Goal: Check status: Check status

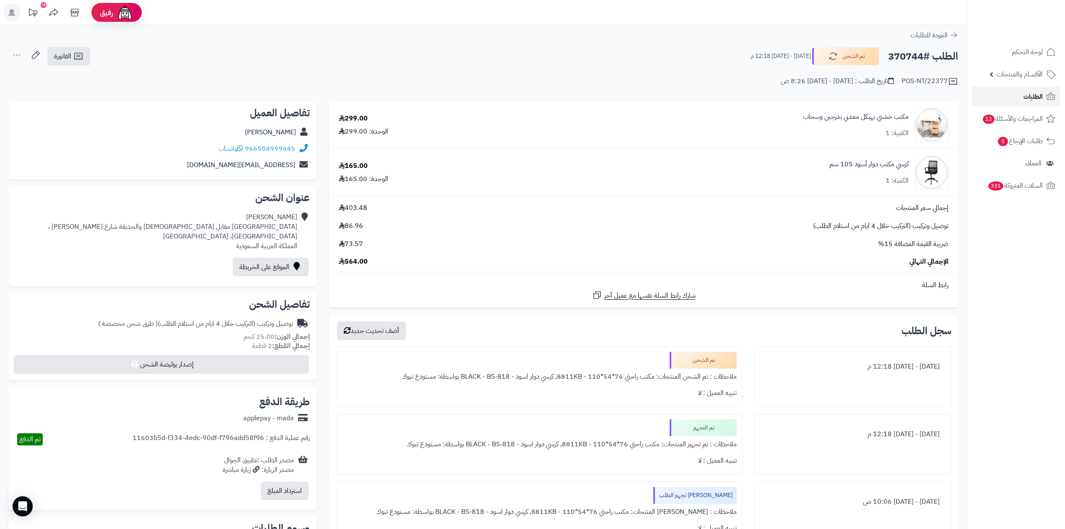
click at [976, 91] on link "الطلبات" at bounding box center [1016, 96] width 88 height 20
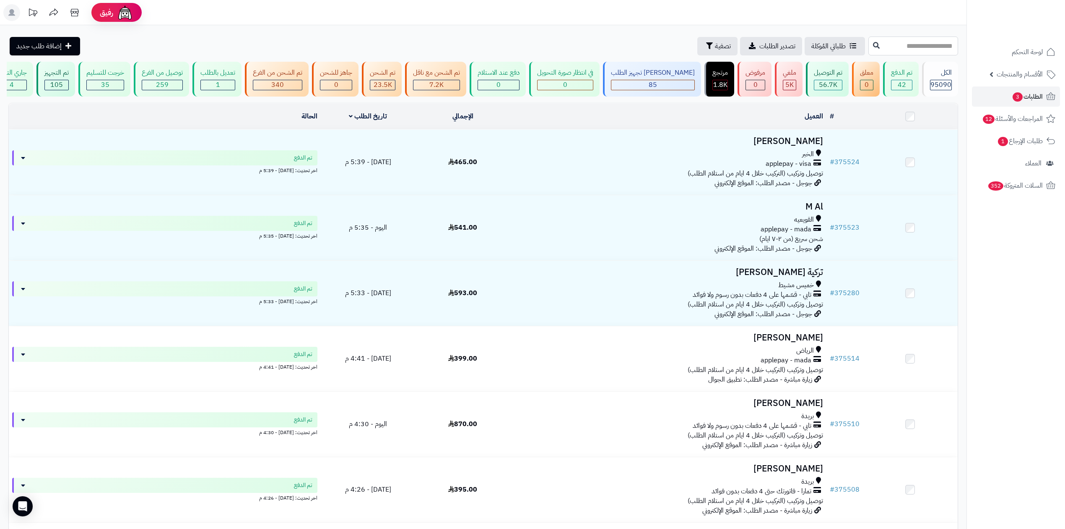
click at [914, 49] on input "text" at bounding box center [914, 45] width 90 height 19
type input "******"
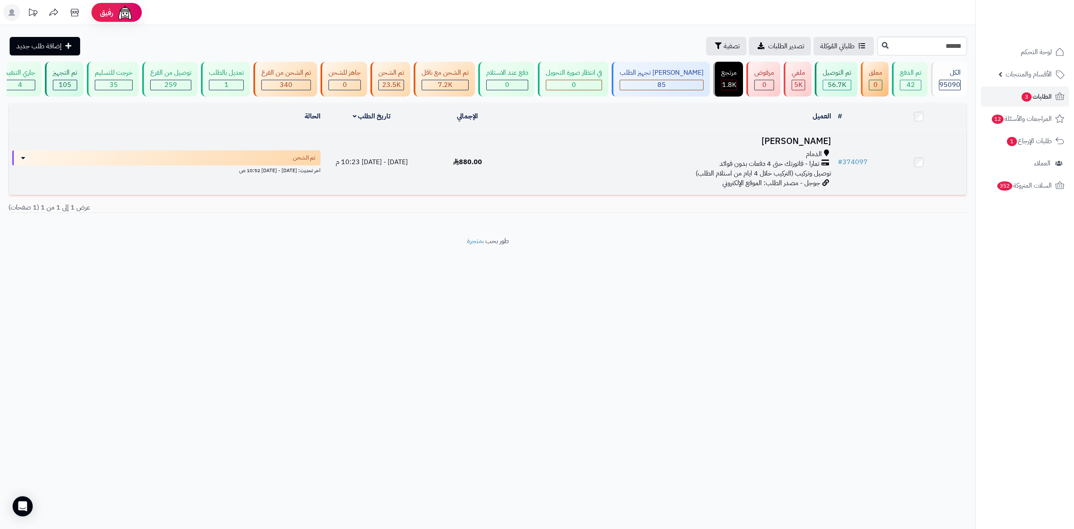
click at [784, 154] on div "الدمام" at bounding box center [674, 154] width 312 height 10
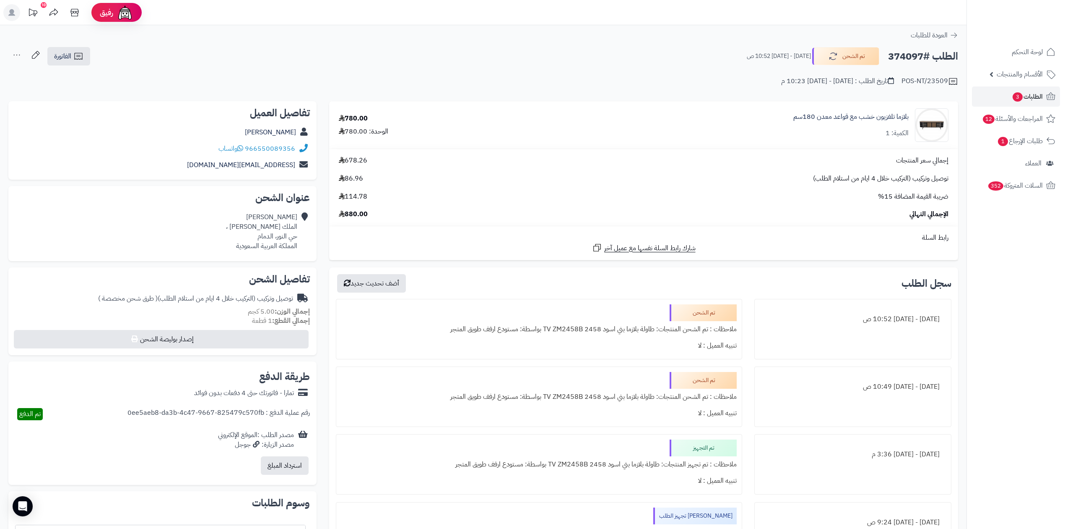
click at [902, 60] on h2 "الطلب #374097" at bounding box center [923, 56] width 70 height 17
copy h2 "374097"
drag, startPoint x: 953, startPoint y: 316, endPoint x: 849, endPoint y: 320, distance: 103.7
click at [849, 320] on div "سجل الطلب أضف تحديث جديد السبت - ٦ سبتمبر ٢٠٢٥ - 10:52 ص تم الشحن ملاحظات : تم …" at bounding box center [643, 497] width 629 height 460
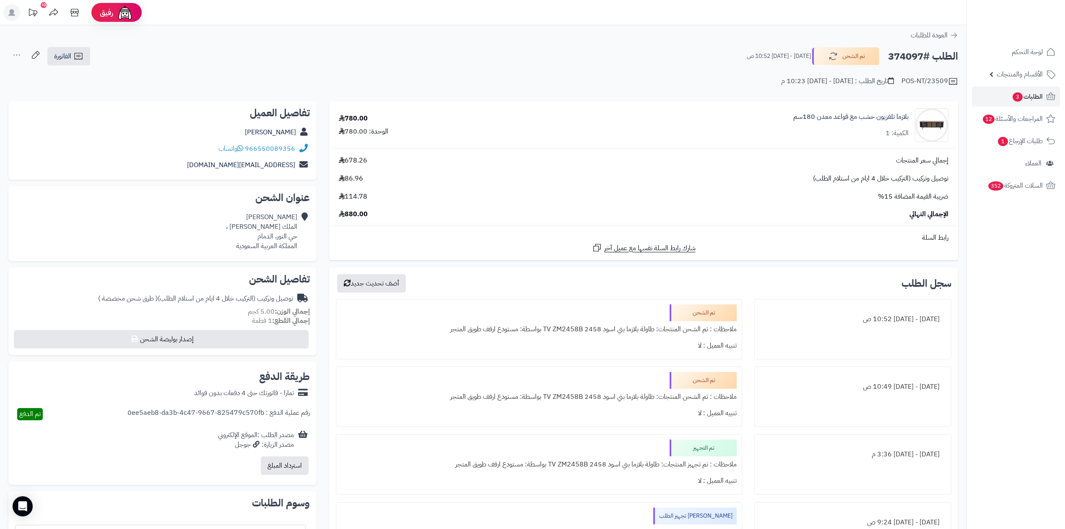
drag, startPoint x: 848, startPoint y: 382, endPoint x: 849, endPoint y: 390, distance: 8.0
click at [849, 390] on div "السبت - ٦ سبتمبر ٢٠٢٥ - 10:49 ص" at bounding box center [853, 386] width 186 height 16
click at [895, 56] on h2 "الطلب #374097" at bounding box center [923, 56] width 70 height 17
copy h2 "374097"
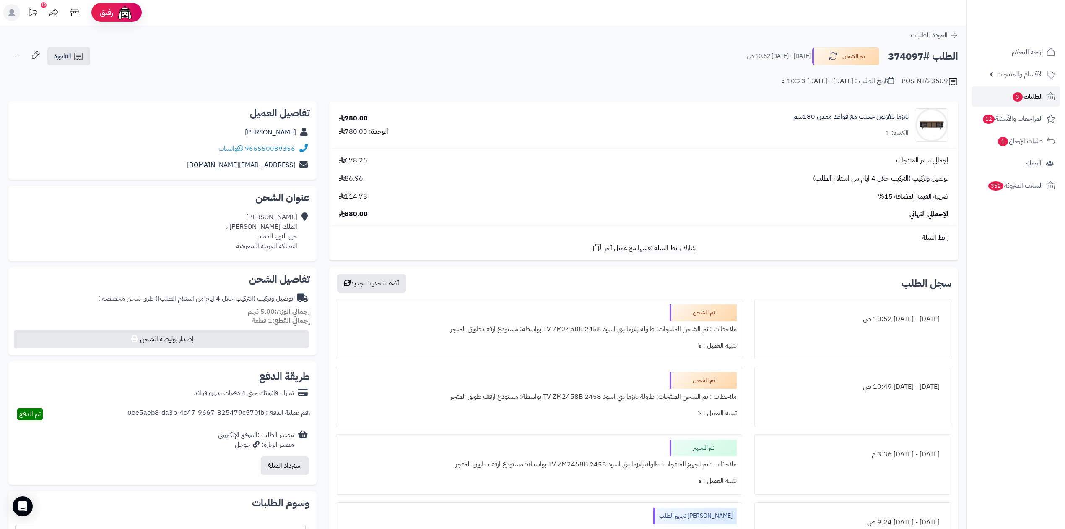
click at [998, 97] on link "الطلبات 3" at bounding box center [1016, 96] width 88 height 20
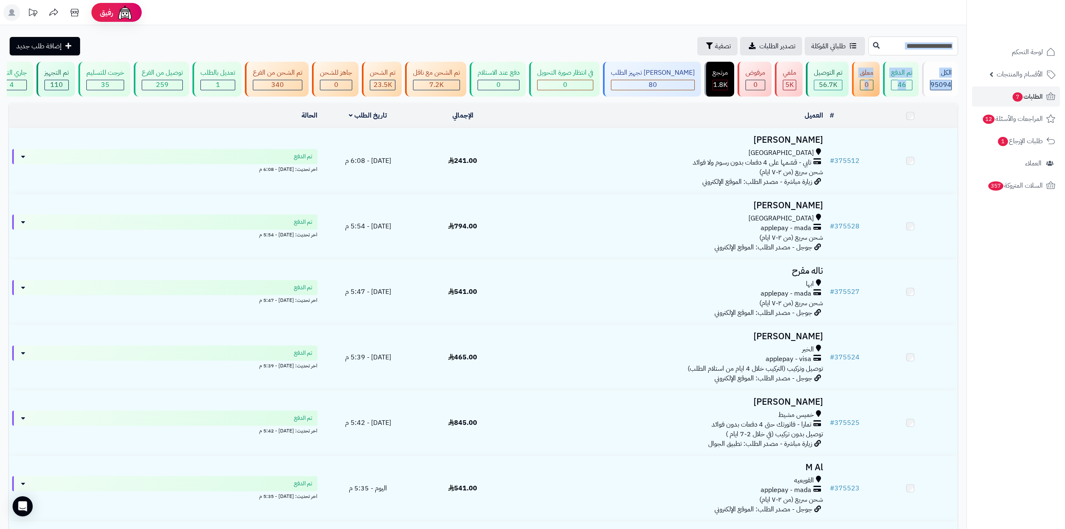
click at [869, 46] on input "text" at bounding box center [914, 45] width 90 height 19
paste input "******"
type input "******"
click at [870, 46] on button at bounding box center [876, 45] width 13 height 16
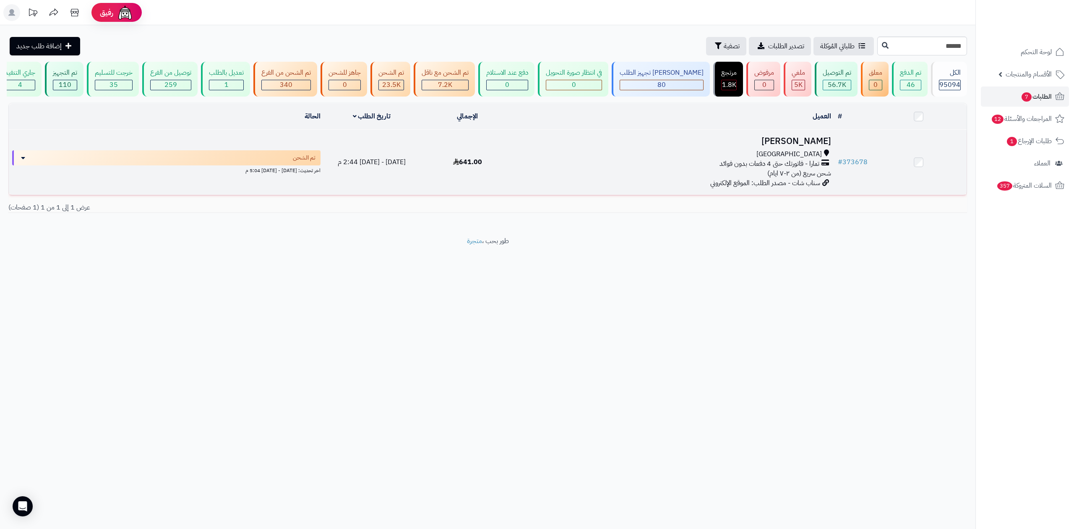
click at [804, 152] on span "[GEOGRAPHIC_DATA]" at bounding box center [788, 154] width 65 height 10
